Goal: Task Accomplishment & Management: Manage account settings

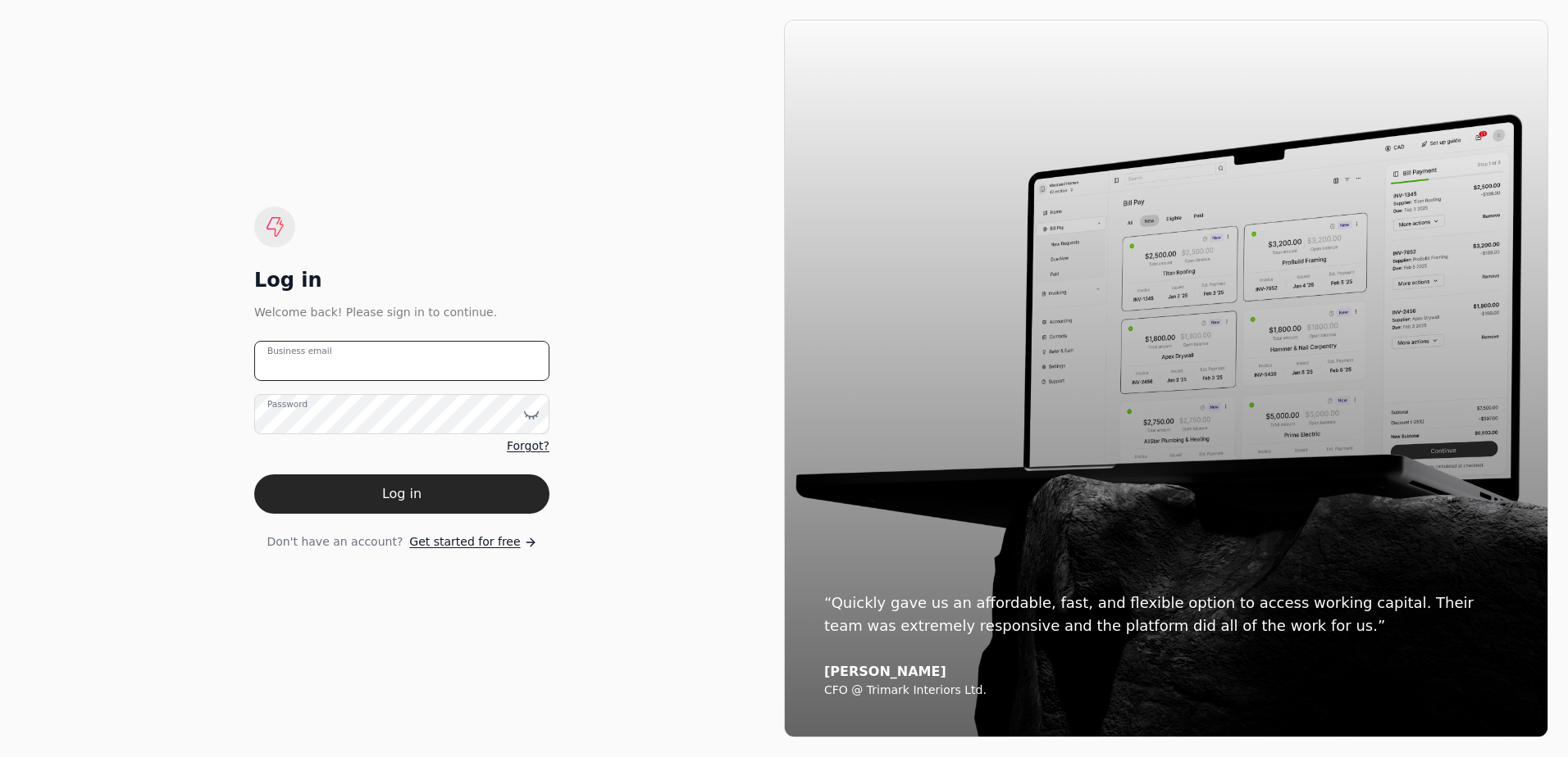
type email "[EMAIL_ADDRESS][DOMAIN_NAME]"
click at [389, 507] on button "Log in" at bounding box center [402, 494] width 295 height 40
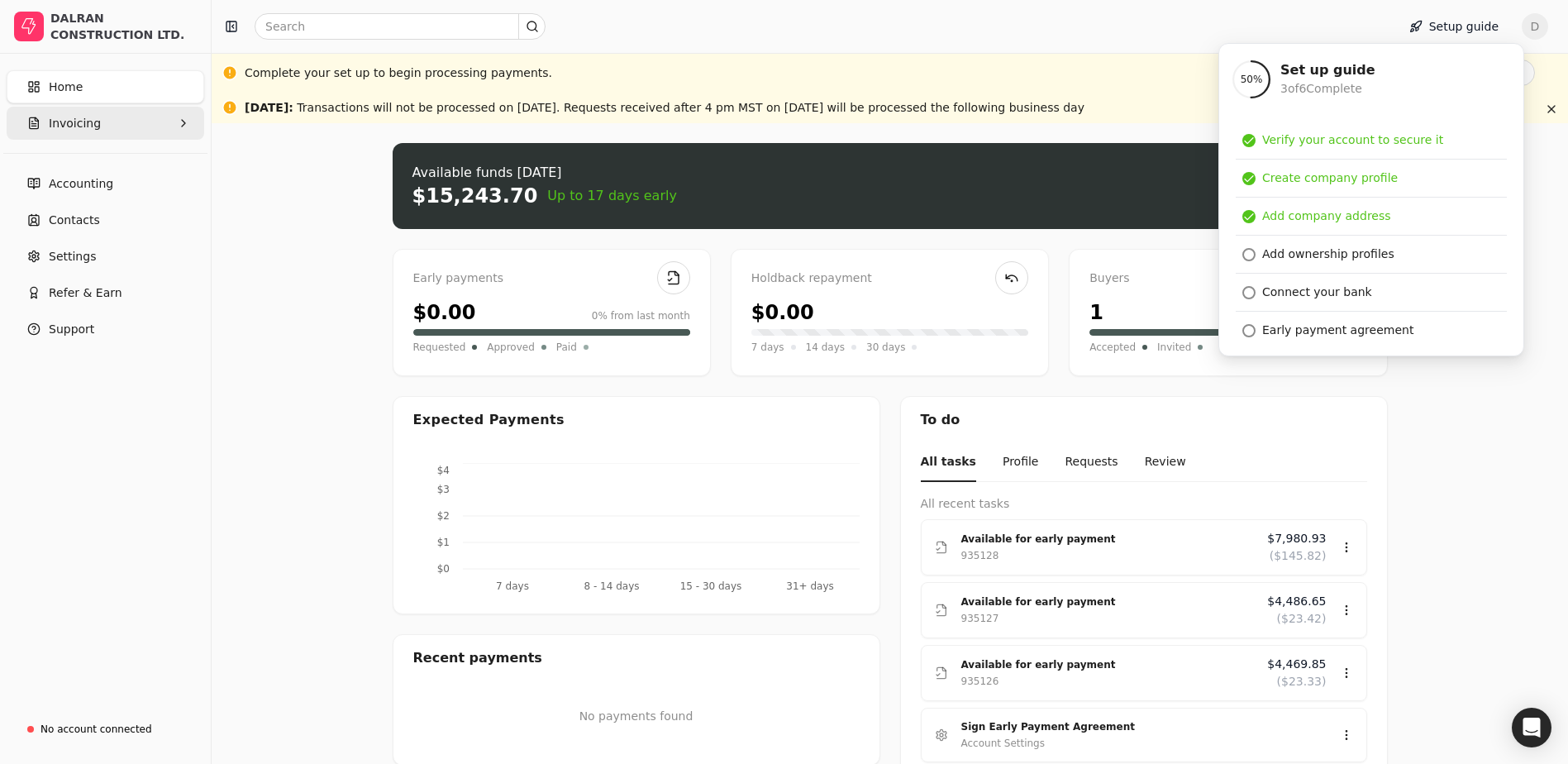
click at [40, 122] on icon "button" at bounding box center [34, 123] width 14 height 14
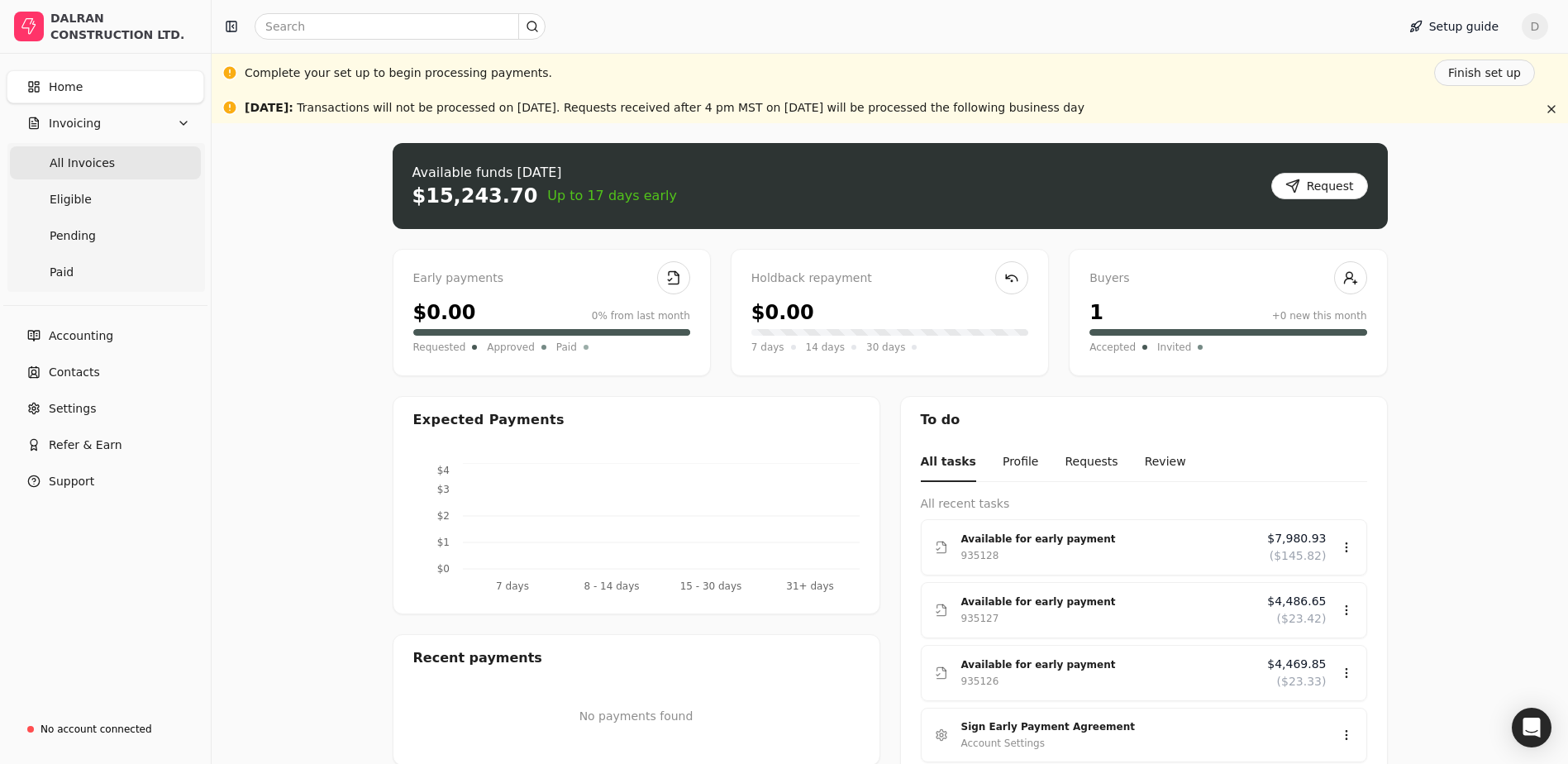
click at [137, 178] on Invoices "All Invoices" at bounding box center [105, 162] width 191 height 33
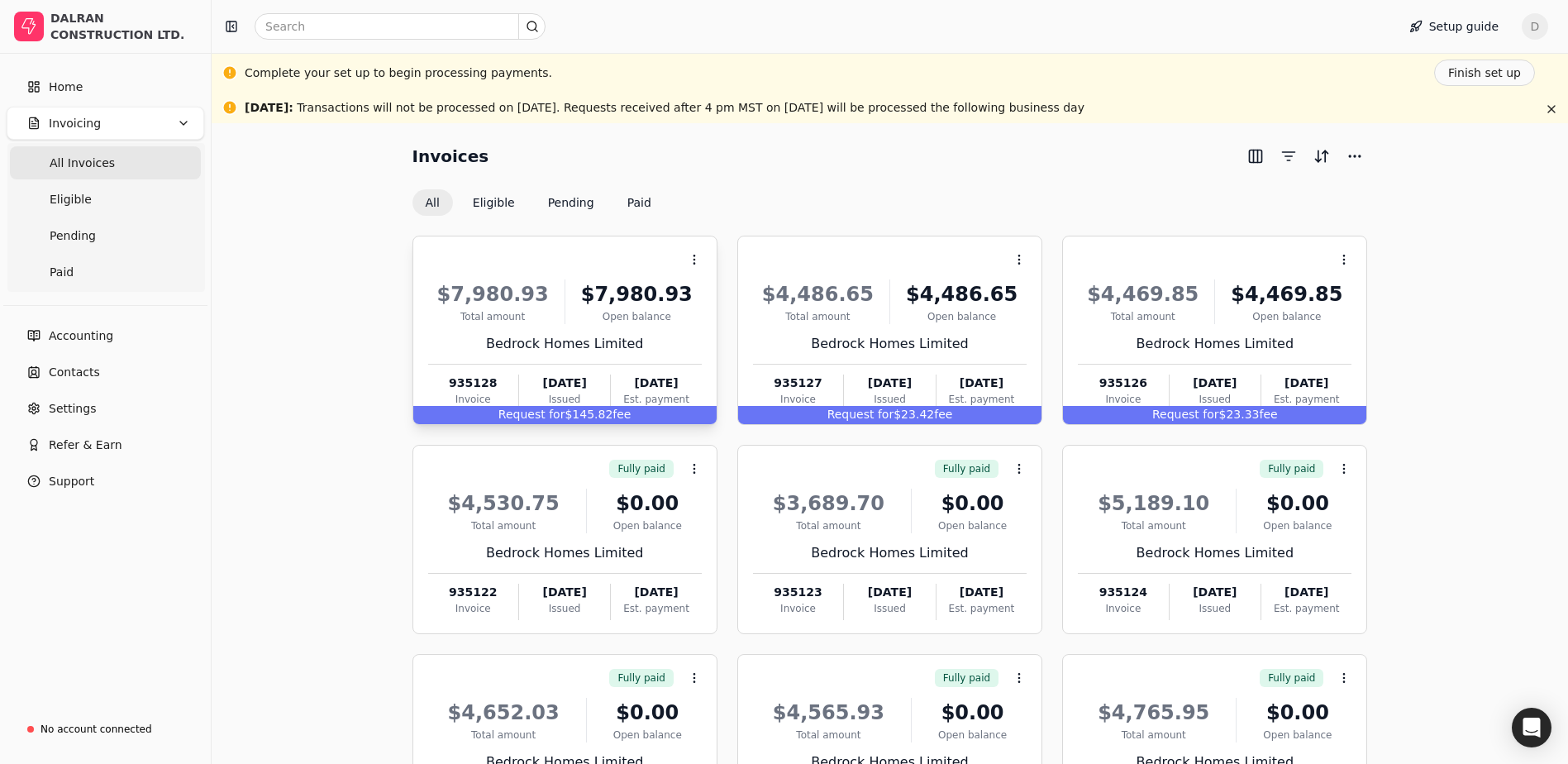
click at [539, 413] on span "Request for" at bounding box center [532, 415] width 67 height 14
click at [365, 318] on div "Invoices All Eligible Pending Paid Context Menu Button $7,980.93 Total amount $…" at bounding box center [890, 529] width 1317 height 773
click at [95, 188] on link "Eligible" at bounding box center [105, 199] width 191 height 33
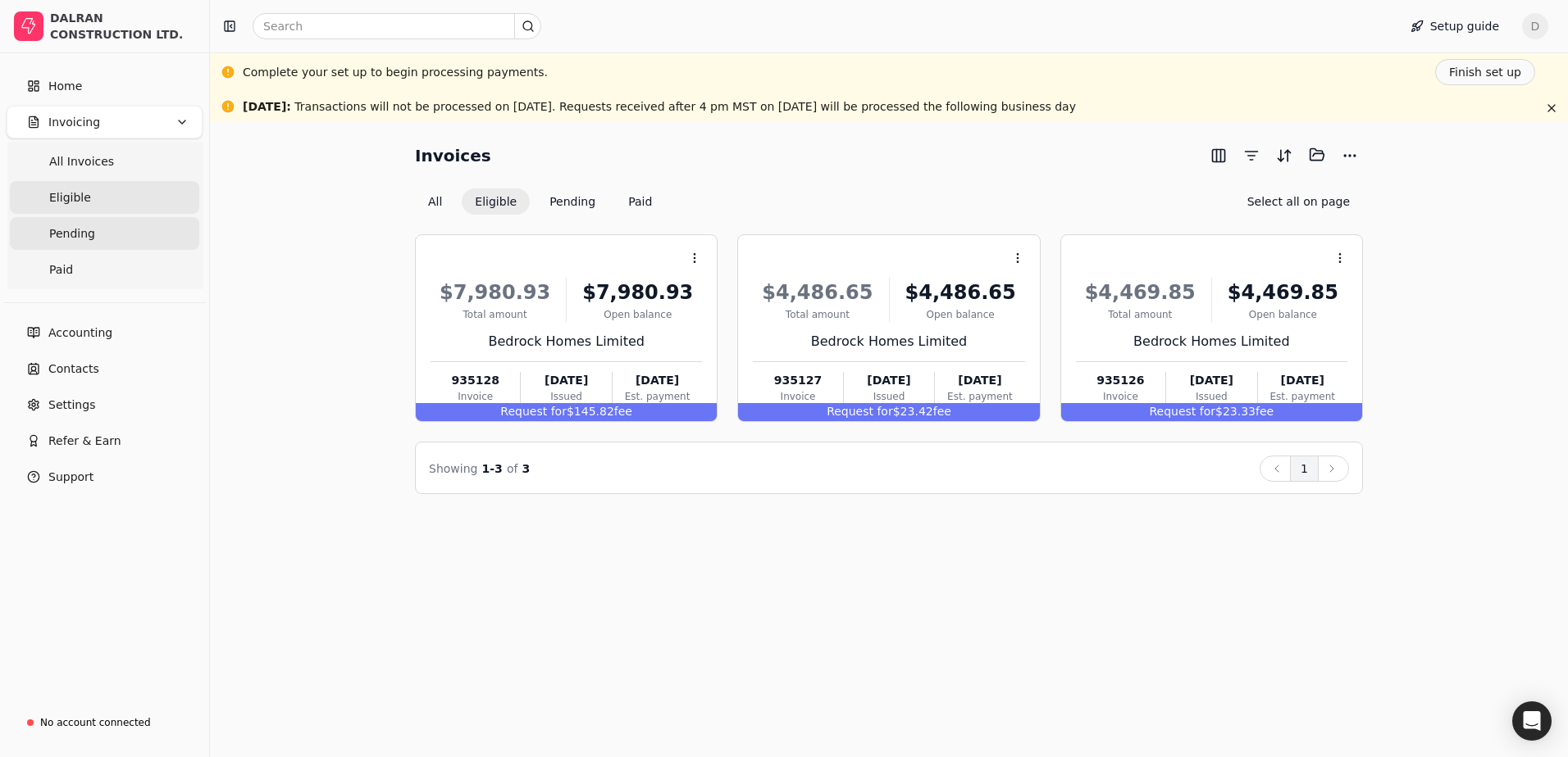
click at [74, 243] on link "Pending" at bounding box center [104, 233] width 190 height 33
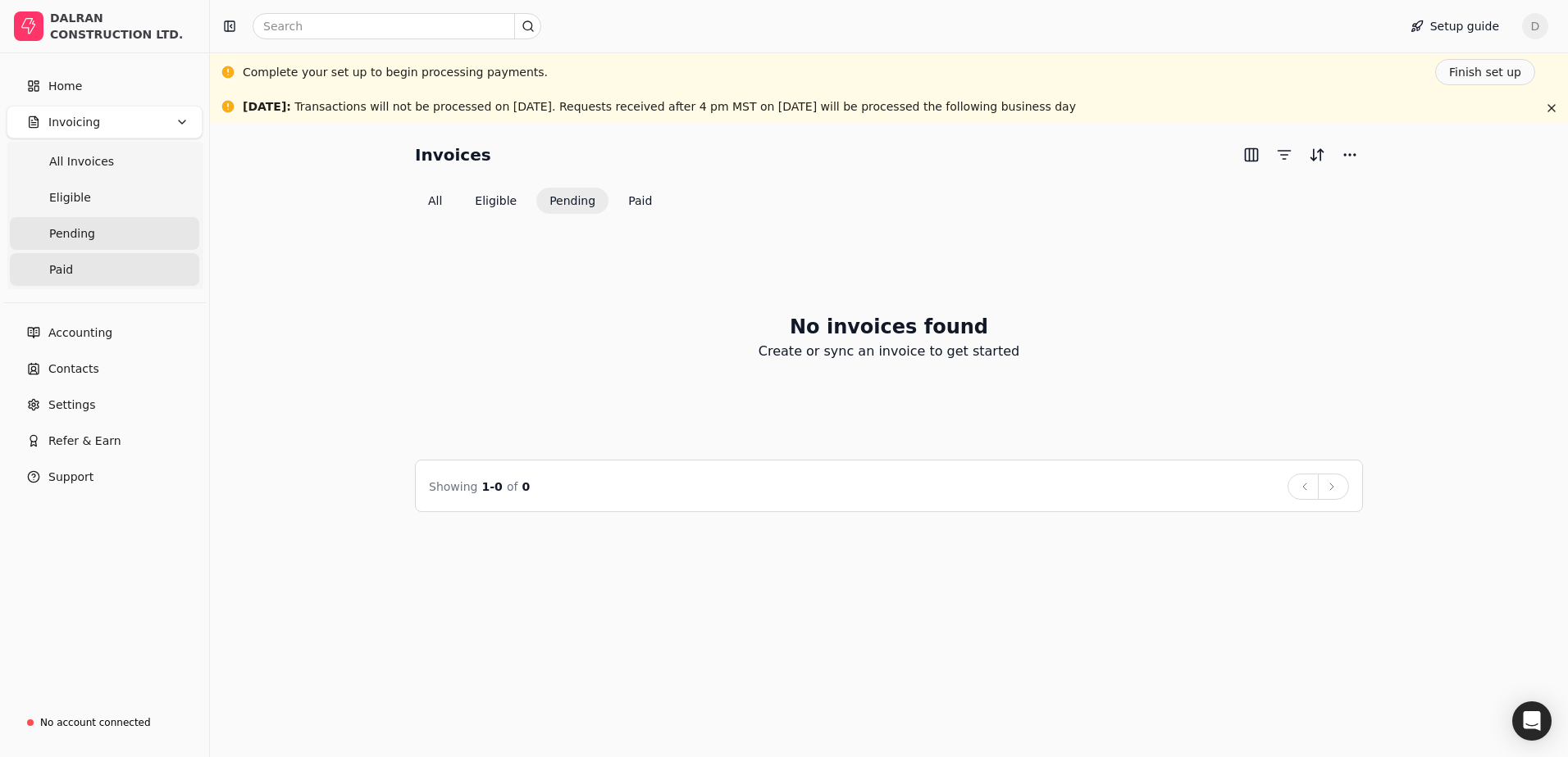
click at [73, 270] on link "Paid" at bounding box center [104, 269] width 190 height 33
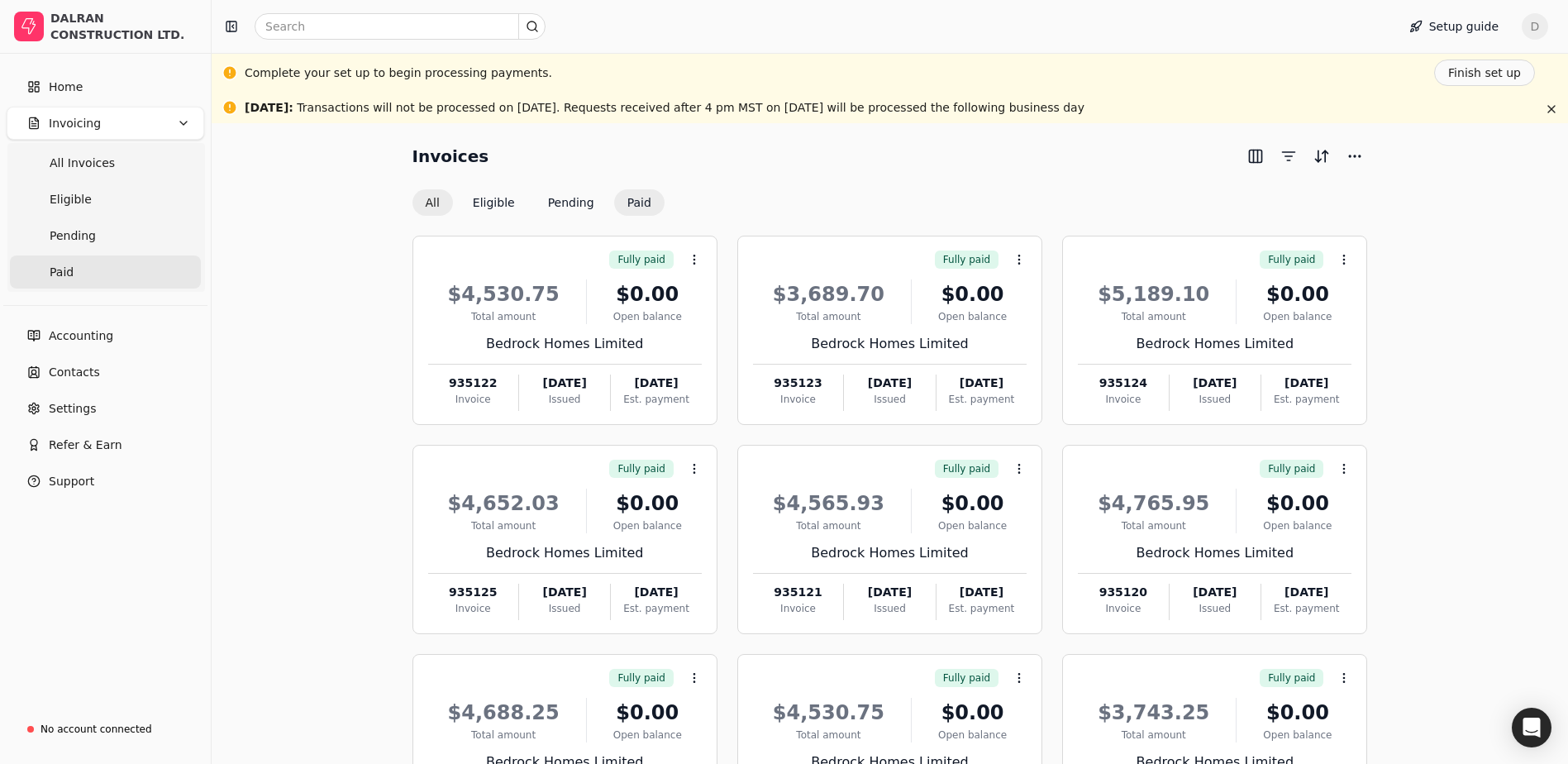
click at [430, 201] on button "All" at bounding box center [433, 202] width 41 height 26
